Goal: Task Accomplishment & Management: Manage account settings

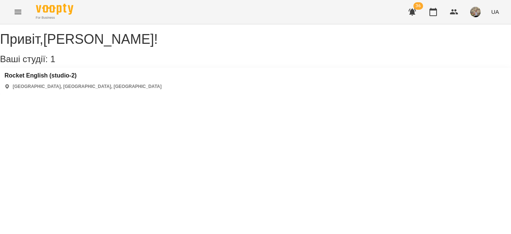
click at [413, 12] on icon "button" at bounding box center [411, 12] width 7 height 7
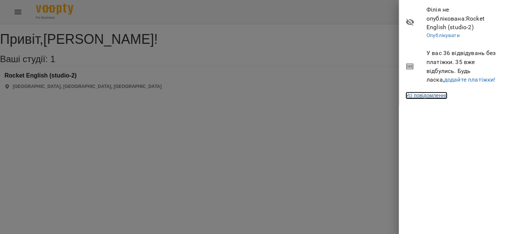
click at [433, 92] on link "Усі повідомлення" at bounding box center [426, 95] width 42 height 7
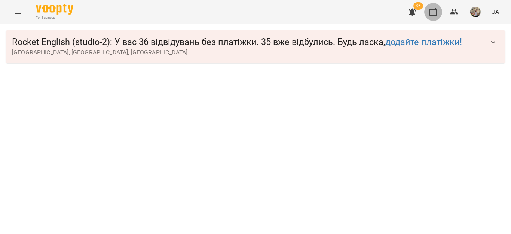
click at [428, 14] on button "button" at bounding box center [433, 12] width 18 height 18
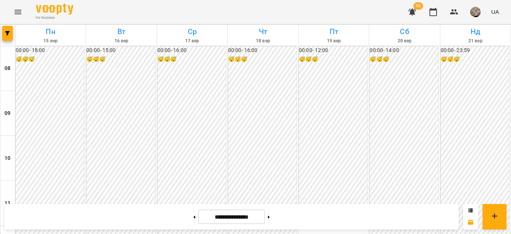
scroll to position [404, 0]
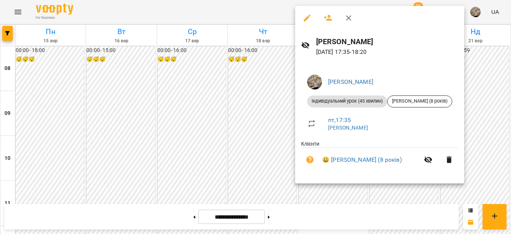
click at [469, 74] on div at bounding box center [255, 117] width 511 height 234
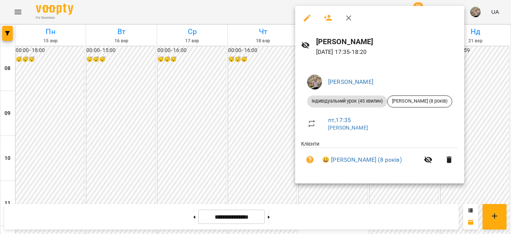
click at [472, 93] on div at bounding box center [255, 117] width 511 height 234
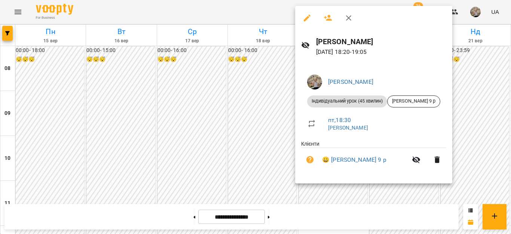
click at [476, 76] on div at bounding box center [255, 117] width 511 height 234
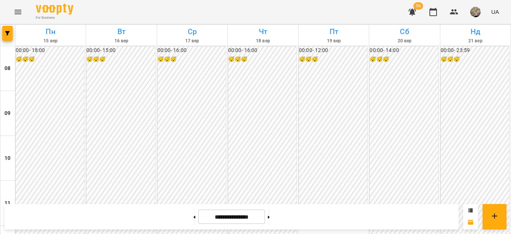
scroll to position [247, 0]
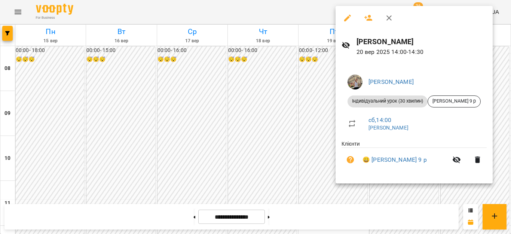
click at [291, 100] on div at bounding box center [255, 117] width 511 height 234
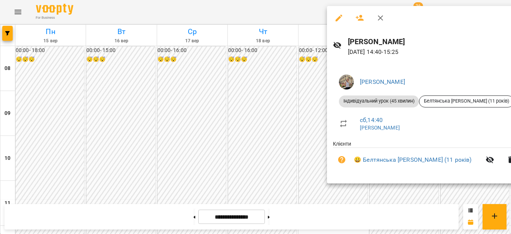
click at [294, 109] on div at bounding box center [255, 117] width 511 height 234
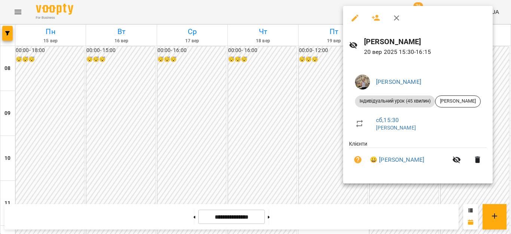
click at [301, 112] on div at bounding box center [255, 117] width 511 height 234
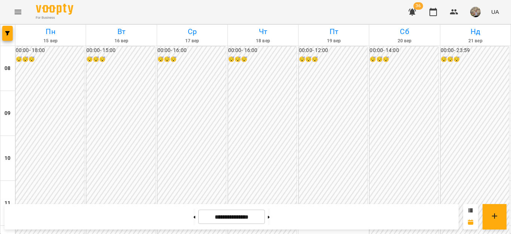
scroll to position [437, 0]
